Goal: Find specific page/section: Find specific page/section

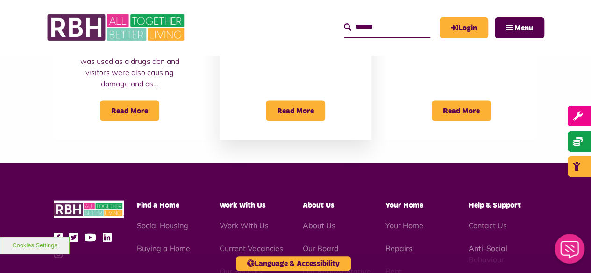
scroll to position [888, 0]
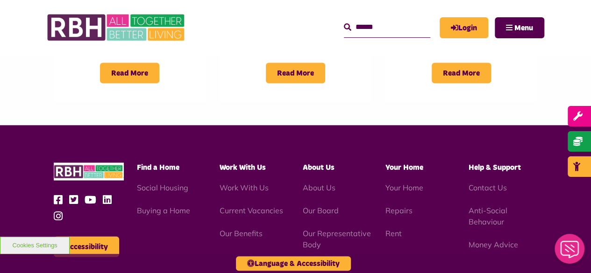
click at [321, 228] on li "Our Representative Body" at bounding box center [337, 239] width 69 height 22
click at [321, 229] on link "Our Representative Body" at bounding box center [337, 239] width 68 height 21
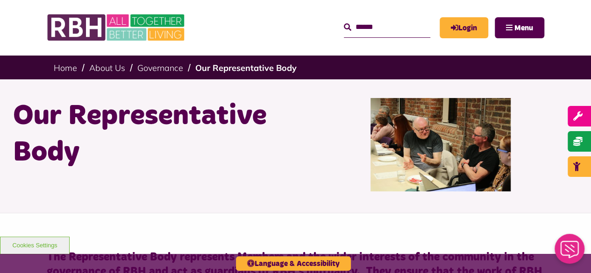
click at [385, 21] on input "Search" at bounding box center [387, 27] width 86 height 20
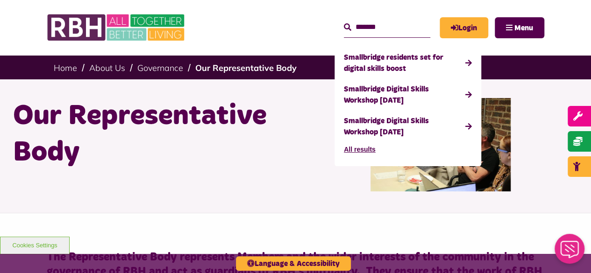
type input "*******"
click at [344, 22] on button "Search" at bounding box center [347, 27] width 7 height 11
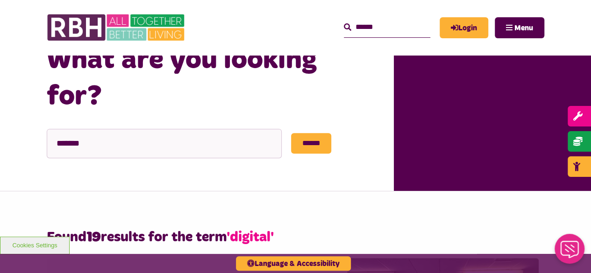
scroll to position [140, 0]
